Goal: Transaction & Acquisition: Purchase product/service

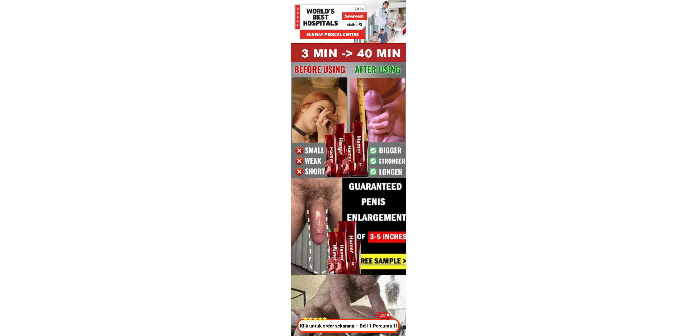
drag, startPoint x: 357, startPoint y: 325, endPoint x: 430, endPoint y: 309, distance: 74.7
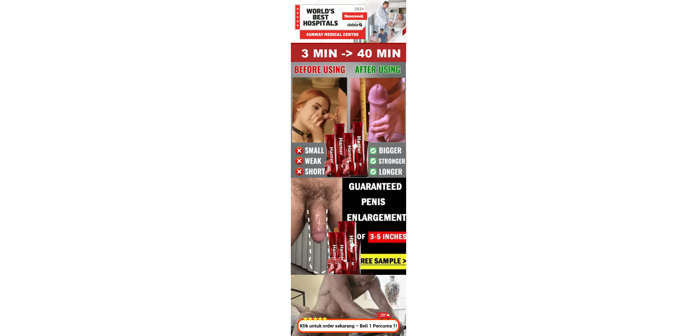
click at [357, 325] on p "Klik untuk order sekarang – Beli 1 Percuma 1!" at bounding box center [348, 326] width 105 height 7
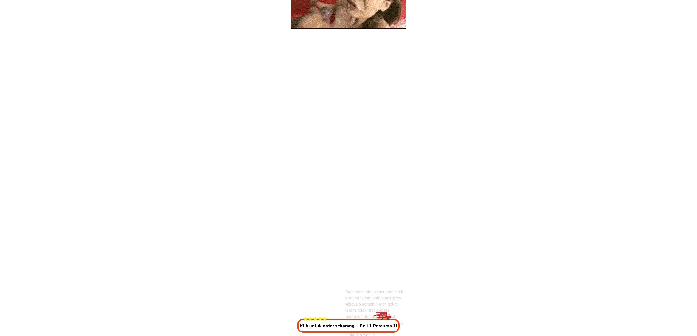
scroll to position [2040, 0]
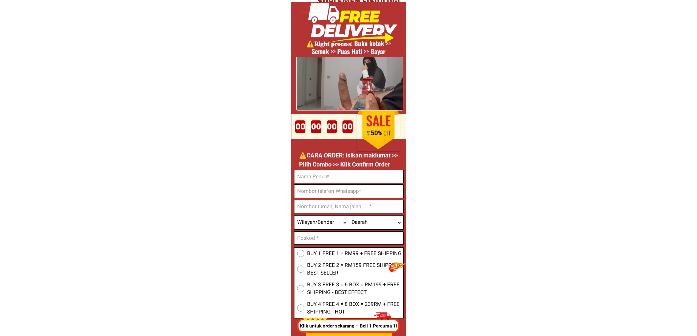
click at [336, 185] on input "Input phone_number" at bounding box center [348, 191] width 109 height 13
paste input "0197540044"
type input "0197540044"
click at [314, 187] on input "0197540044" at bounding box center [348, 191] width 109 height 13
click at [308, 178] on input "Input full_name" at bounding box center [348, 176] width 109 height 12
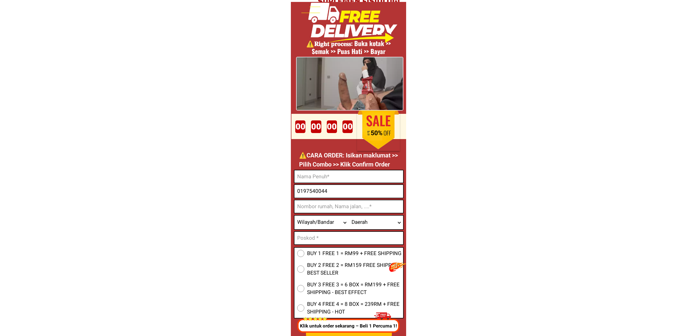
paste input "[PERSON_NAME] Dr [PERSON_NAME]"
type input "[PERSON_NAME] Dr [PERSON_NAME]"
click at [332, 207] on input "Input address" at bounding box center [348, 206] width 109 height 13
paste input "[STREET_ADDRESS]"
type input "[STREET_ADDRESS]"
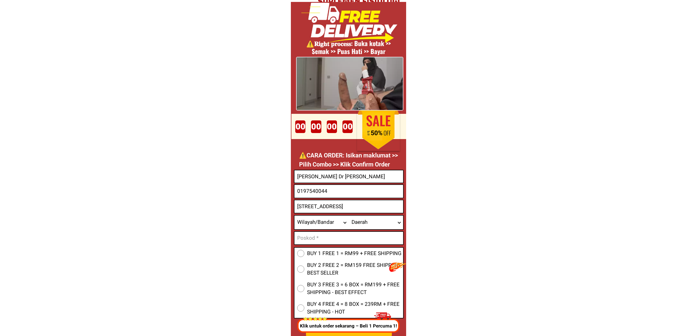
click at [337, 265] on span "BUY 2 FREE 2 = RM159 FREE SHIPPING - BEST SELLER" at bounding box center [355, 269] width 96 height 16
click at [304, 266] on input "BUY 2 FREE 2 = RM159 FREE SHIPPING - BEST SELLER" at bounding box center [300, 269] width 7 height 7
radio input "true"
click at [320, 223] on select "Wilayah/[GEOGRAPHIC_DATA] [GEOGRAPHIC_DATA] [GEOGRAPHIC_DATA] [GEOGRAPHIC_DATA]…" at bounding box center [321, 223] width 54 height 14
click at [320, 222] on select "Wilayah/[GEOGRAPHIC_DATA] [GEOGRAPHIC_DATA] [GEOGRAPHIC_DATA] [GEOGRAPHIC_DATA]…" at bounding box center [321, 223] width 54 height 14
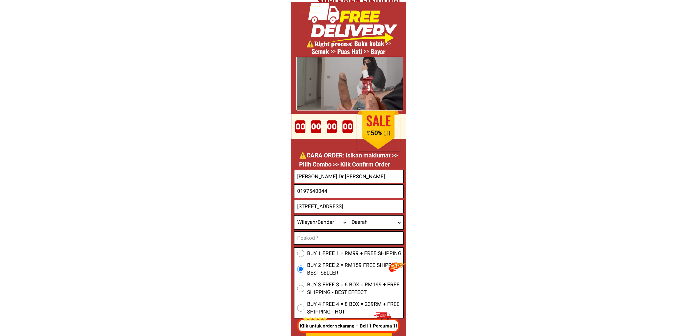
click at [320, 222] on select "Wilayah/[GEOGRAPHIC_DATA] [GEOGRAPHIC_DATA] [GEOGRAPHIC_DATA] [GEOGRAPHIC_DATA]…" at bounding box center [321, 223] width 54 height 14
click at [320, 224] on select "Wilayah/[GEOGRAPHIC_DATA] [GEOGRAPHIC_DATA] [GEOGRAPHIC_DATA] [GEOGRAPHIC_DATA]…" at bounding box center [321, 223] width 54 height 14
drag, startPoint x: 320, startPoint y: 224, endPoint x: 331, endPoint y: 222, distance: 10.3
click at [320, 224] on select "Wilayah/[GEOGRAPHIC_DATA] [GEOGRAPHIC_DATA] [GEOGRAPHIC_DATA] [GEOGRAPHIC_DATA]…" at bounding box center [321, 223] width 54 height 14
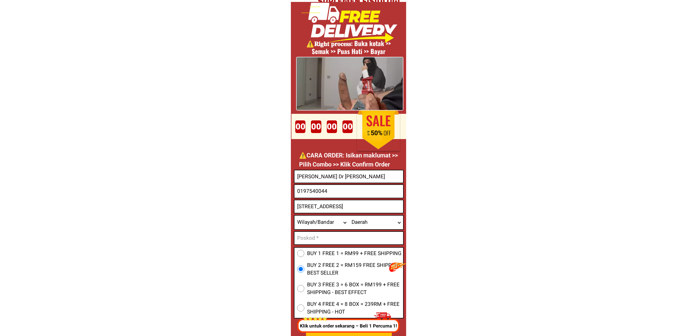
click at [388, 208] on input "[STREET_ADDRESS]" at bounding box center [348, 206] width 109 height 13
click at [330, 241] on input "Input text_input_1" at bounding box center [348, 238] width 109 height 13
paste input "81200"
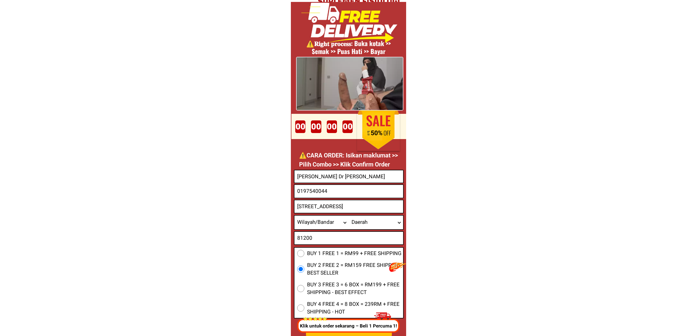
type input "81200"
click at [325, 222] on select "Wilayah/[GEOGRAPHIC_DATA] [GEOGRAPHIC_DATA] [GEOGRAPHIC_DATA] [GEOGRAPHIC_DATA]…" at bounding box center [321, 223] width 54 height 14
select select "60_R2939653"
click at [294, 216] on select "Wilayah/[GEOGRAPHIC_DATA] [GEOGRAPHIC_DATA] [GEOGRAPHIC_DATA] [GEOGRAPHIC_DATA]…" at bounding box center [321, 223] width 54 height 14
click at [359, 219] on select "Daerah Ayer Baloi Ayer [GEOGRAPHIC_DATA] [GEOGRAPHIC_DATA] 2 [GEOGRAPHIC_DATA] …" at bounding box center [376, 223] width 54 height 14
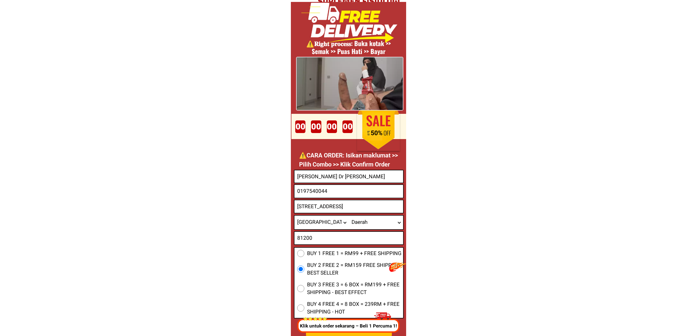
select select "60_R80199532"
click at [349, 216] on select "Daerah Ayer Baloi Ayer [GEOGRAPHIC_DATA] [GEOGRAPHIC_DATA] 2 [GEOGRAPHIC_DATA] …" at bounding box center [376, 223] width 54 height 14
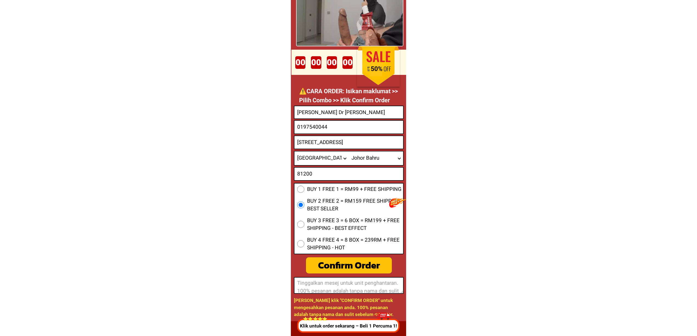
scroll to position [2113, 0]
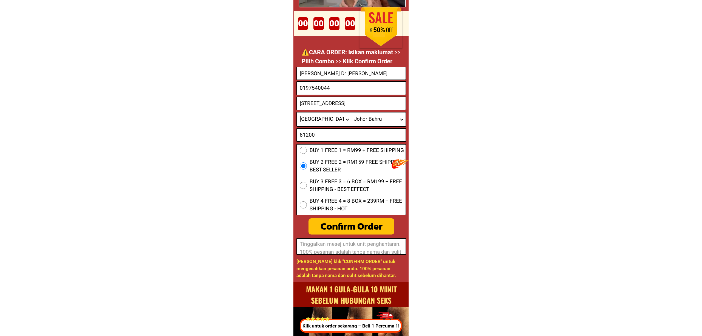
scroll to position [2150, 0]
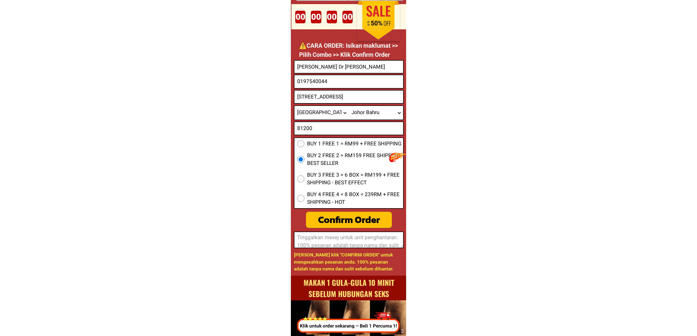
click at [344, 227] on div "Confirm Order" at bounding box center [348, 220] width 87 height 15
radio input "true"
